Goal: Information Seeking & Learning: Learn about a topic

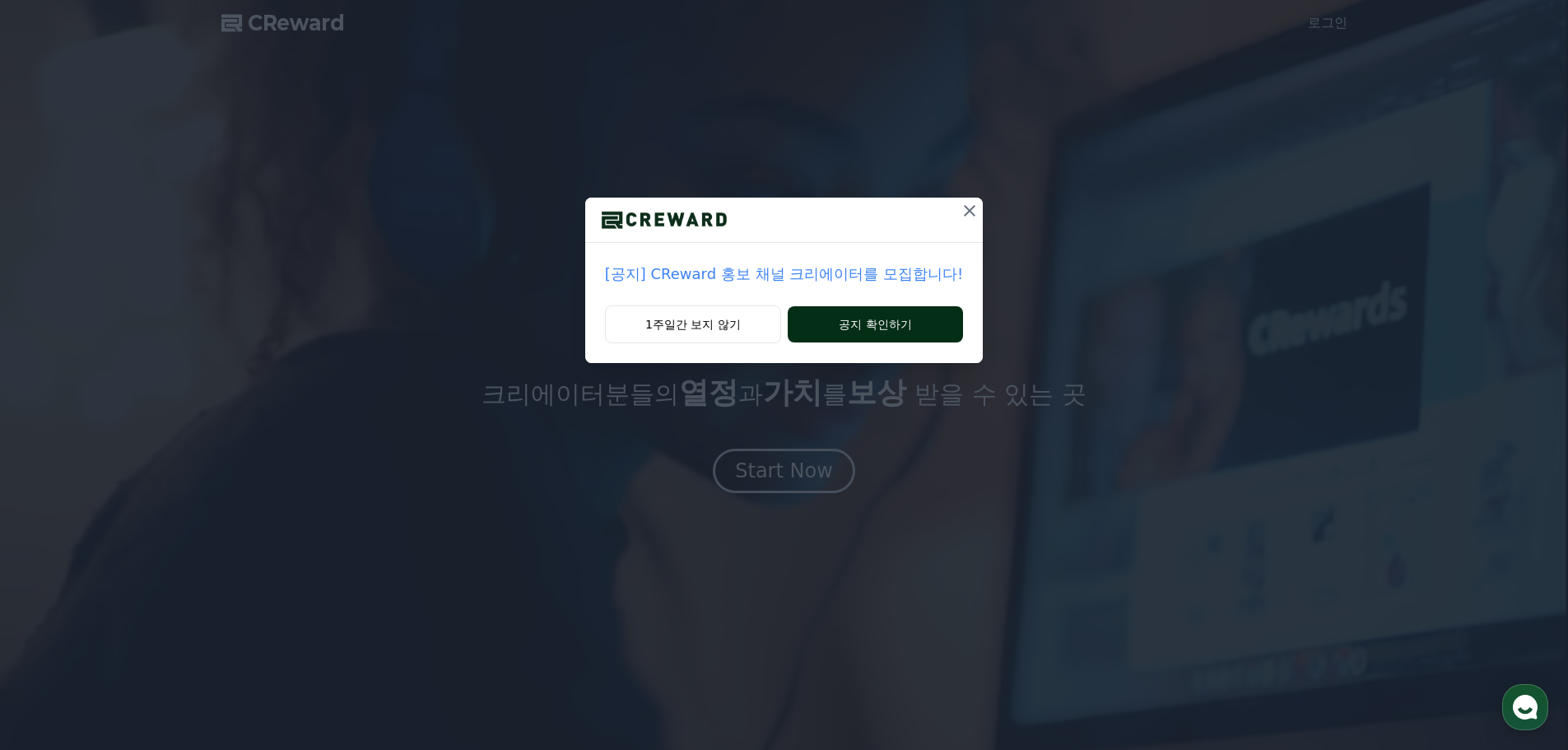
click at [843, 331] on button "공지 확인하기" at bounding box center [875, 324] width 175 height 36
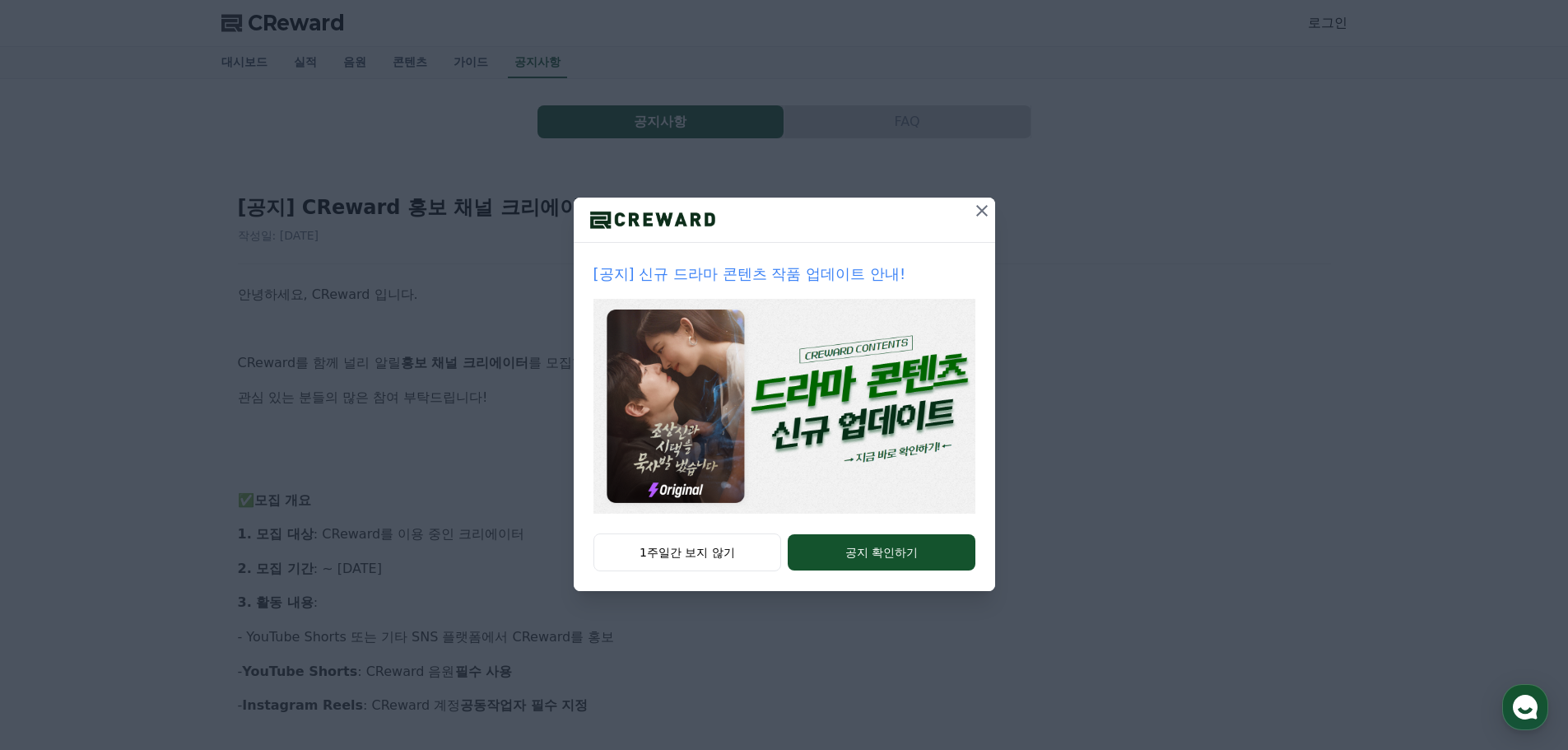
click at [985, 215] on icon at bounding box center [981, 210] width 20 height 20
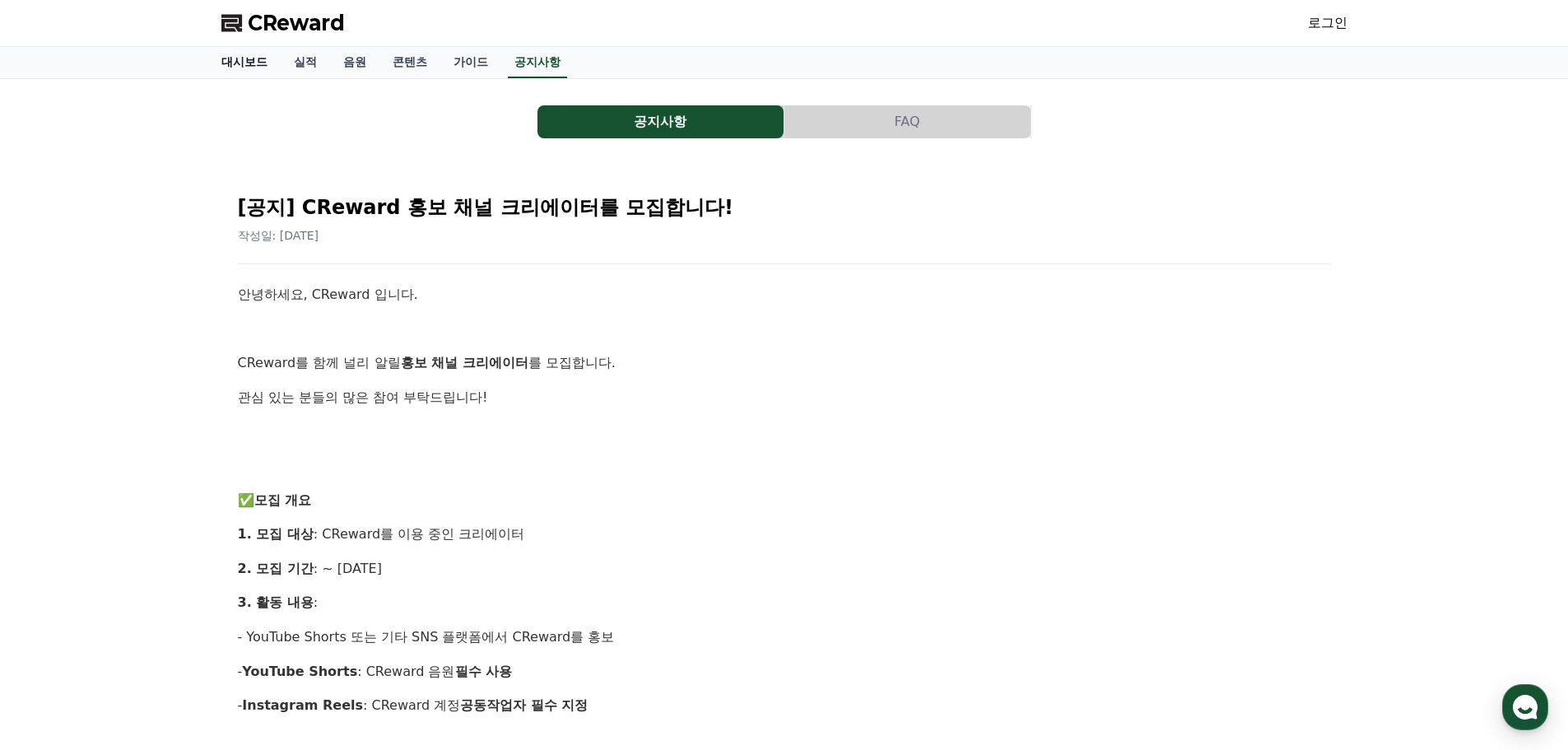
click at [244, 57] on link "대시보드" at bounding box center [244, 62] width 73 height 31
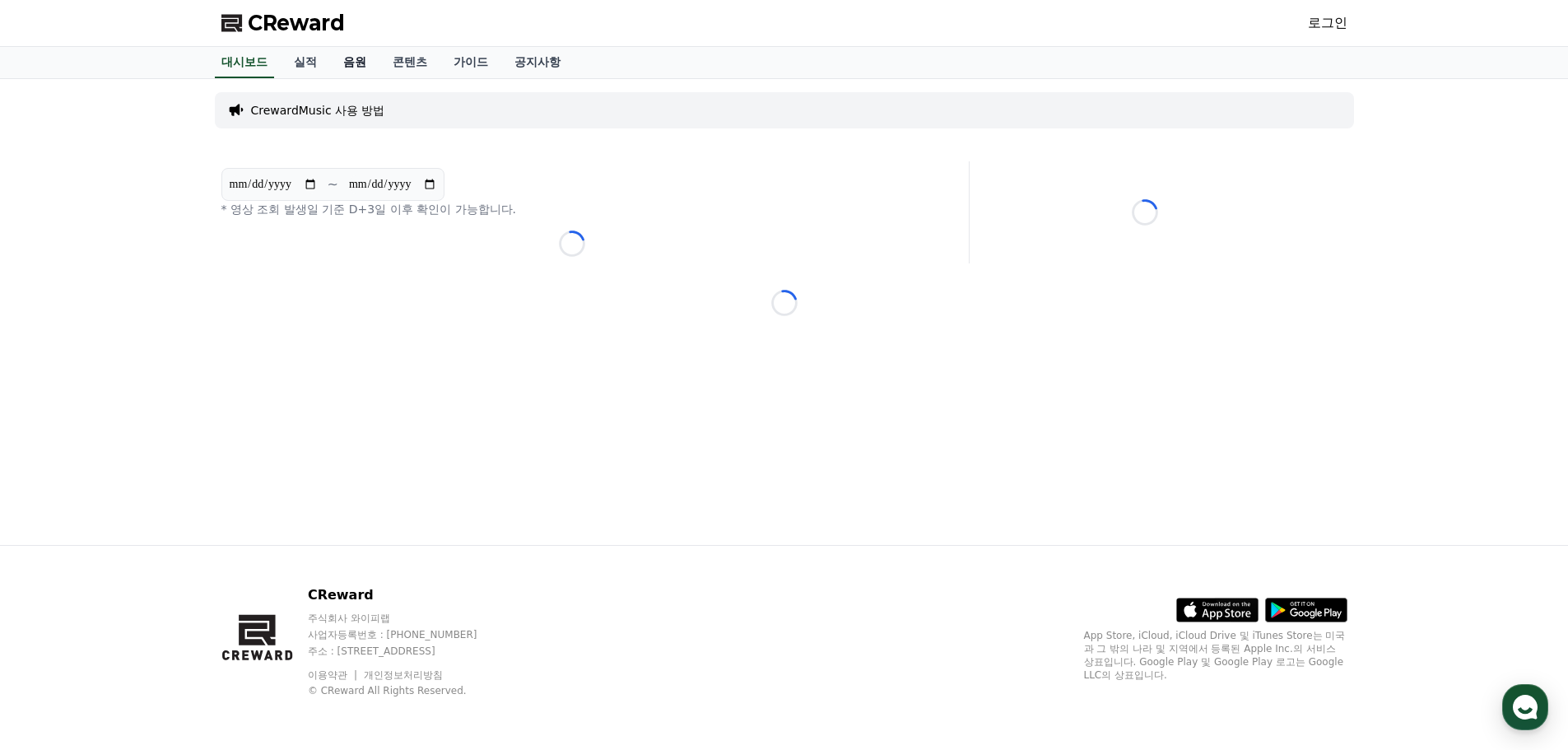
click at [359, 70] on link "음원" at bounding box center [354, 62] width 49 height 31
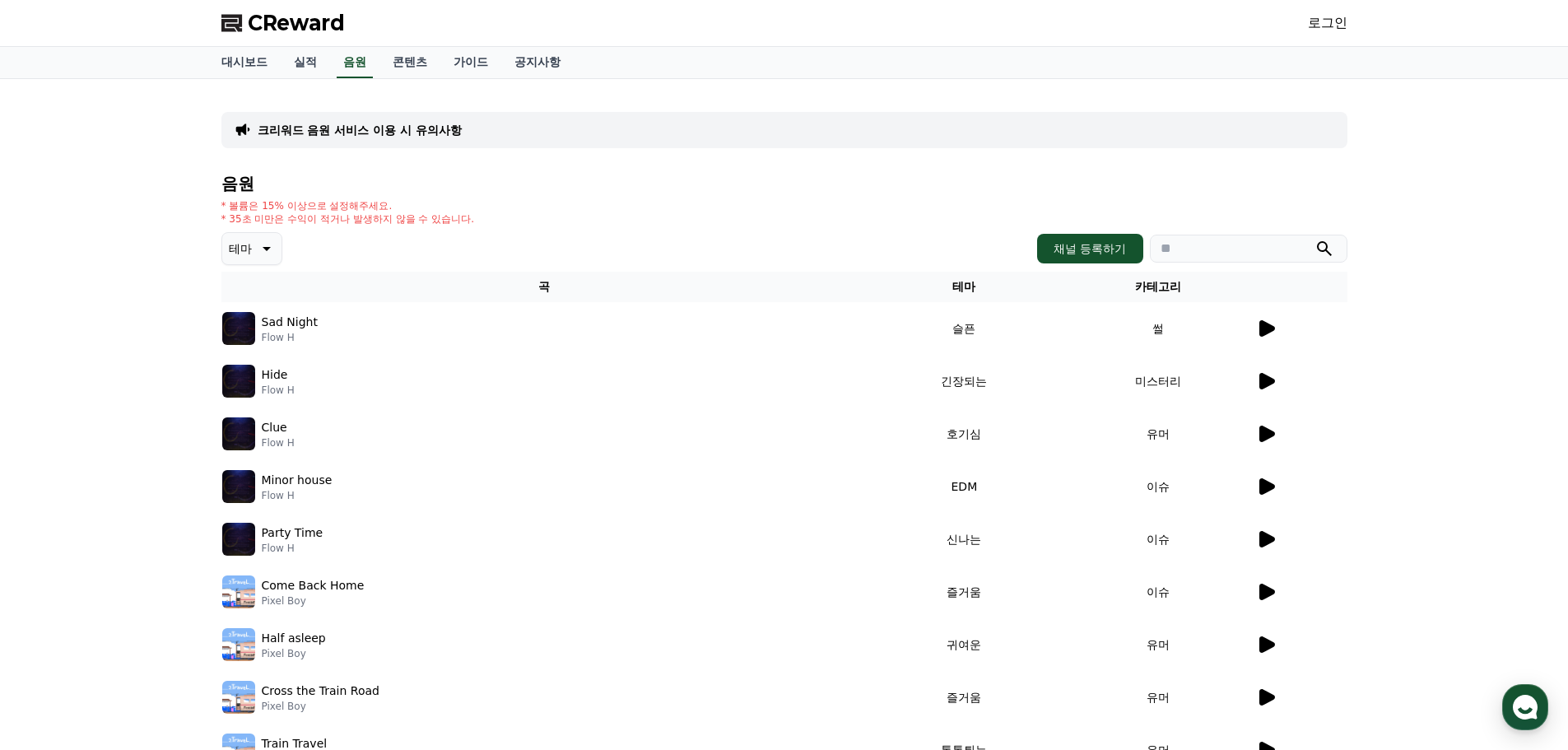
click at [295, 327] on p "Sad Night" at bounding box center [289, 322] width 56 height 17
click at [1265, 336] on icon at bounding box center [1266, 328] width 20 height 20
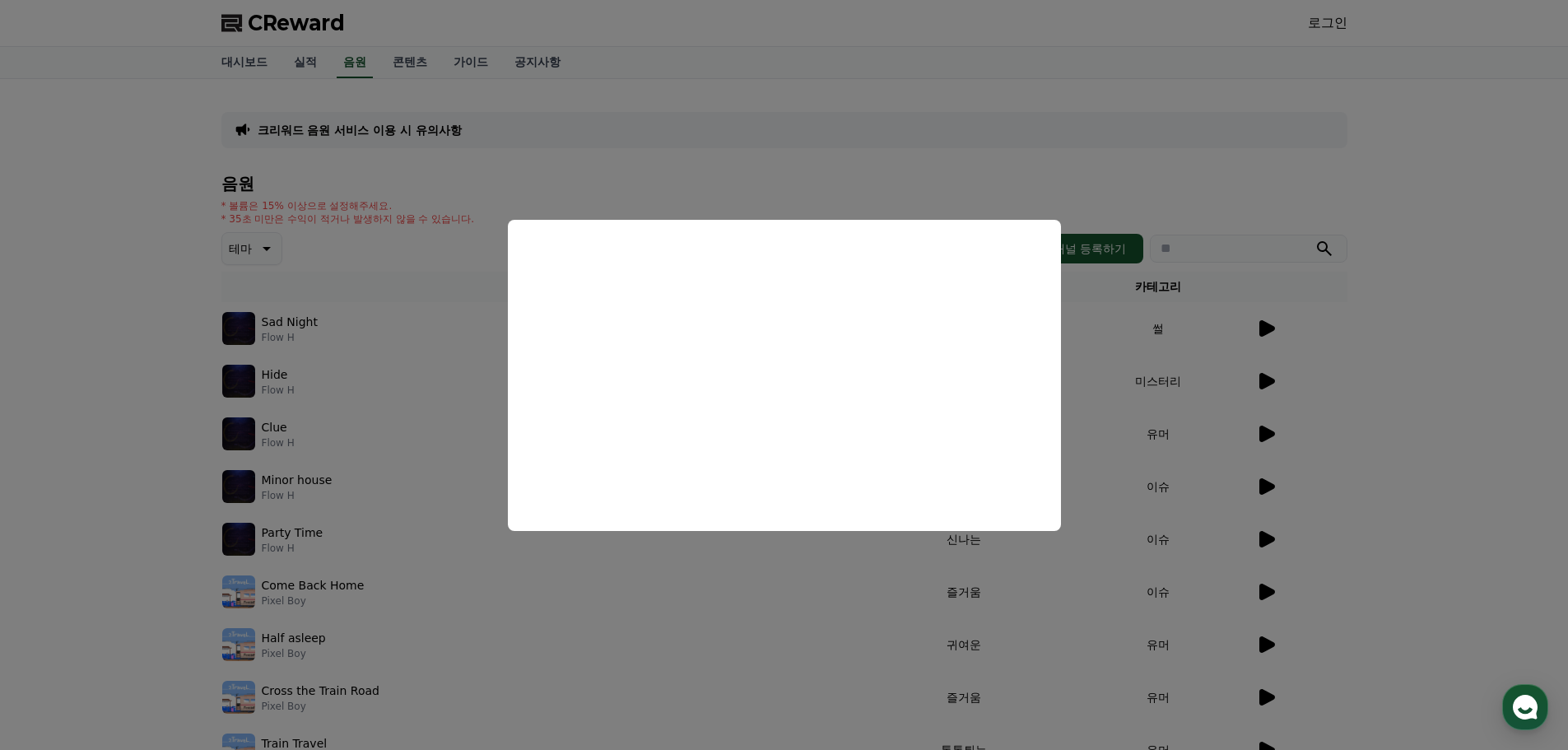
click at [370, 459] on button "close modal" at bounding box center [784, 375] width 1568 height 750
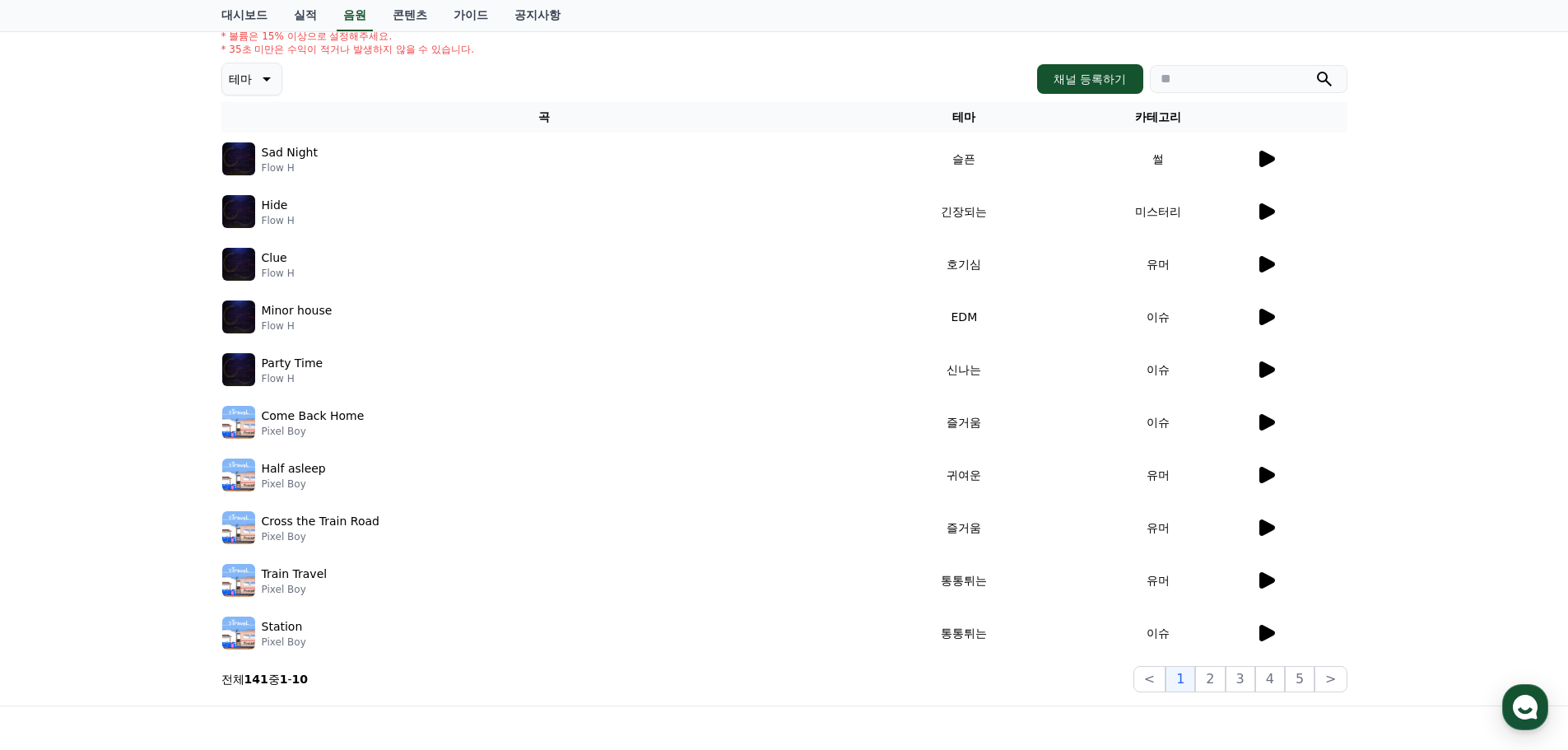
scroll to position [329, 0]
